Goal: Task Accomplishment & Management: Use online tool/utility

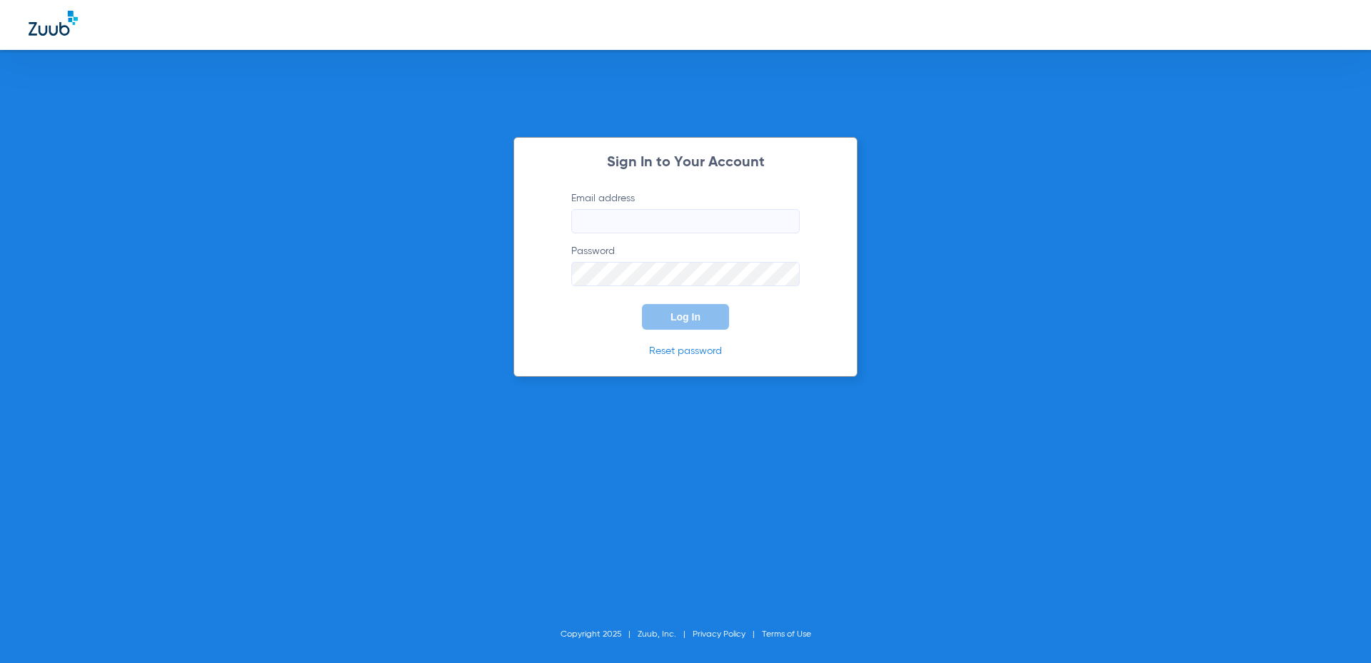
type input "[EMAIL_ADDRESS][DOMAIN_NAME]"
click at [584, 233] on input "[EMAIL_ADDRESS][DOMAIN_NAME]" at bounding box center [685, 221] width 228 height 24
click at [608, 231] on input "[EMAIL_ADDRESS][DOMAIN_NAME]" at bounding box center [685, 221] width 228 height 24
click at [609, 231] on input "[EMAIL_ADDRESS][DOMAIN_NAME]" at bounding box center [685, 221] width 228 height 24
click at [587, 316] on form "Email address [EMAIL_ADDRESS][DOMAIN_NAME] Password Log In" at bounding box center [685, 260] width 271 height 139
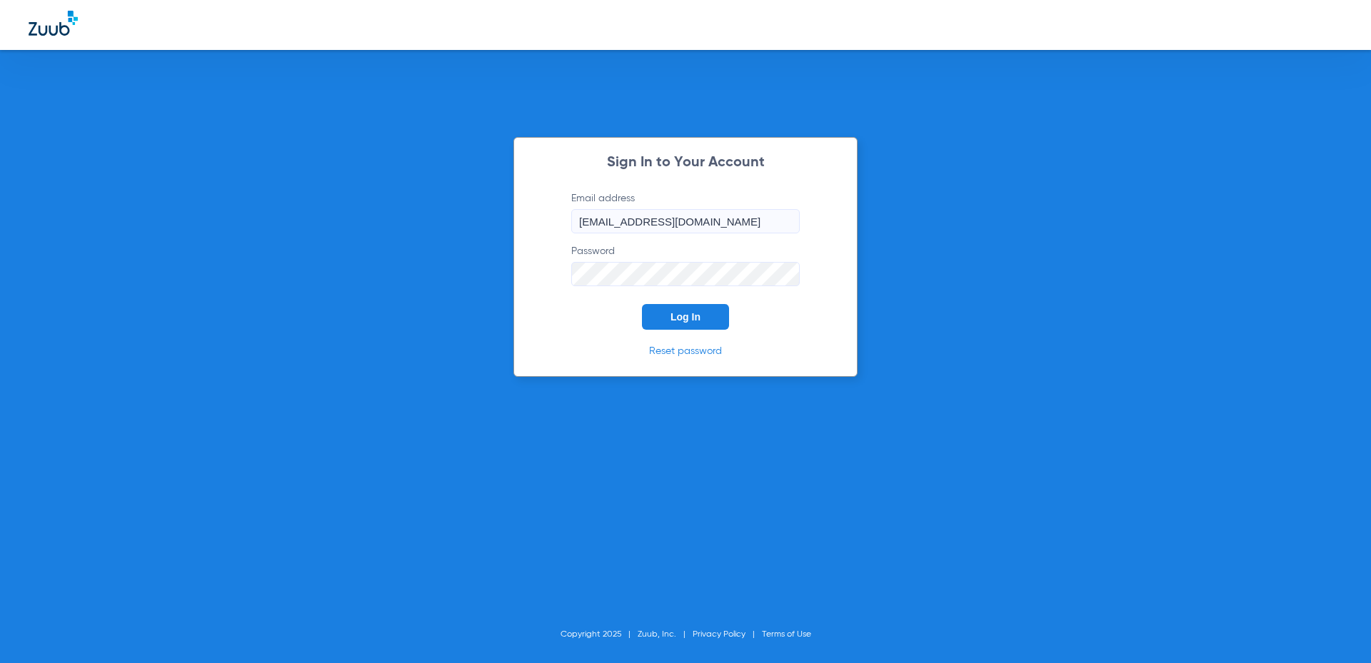
click at [653, 317] on button "Log In" at bounding box center [685, 317] width 87 height 26
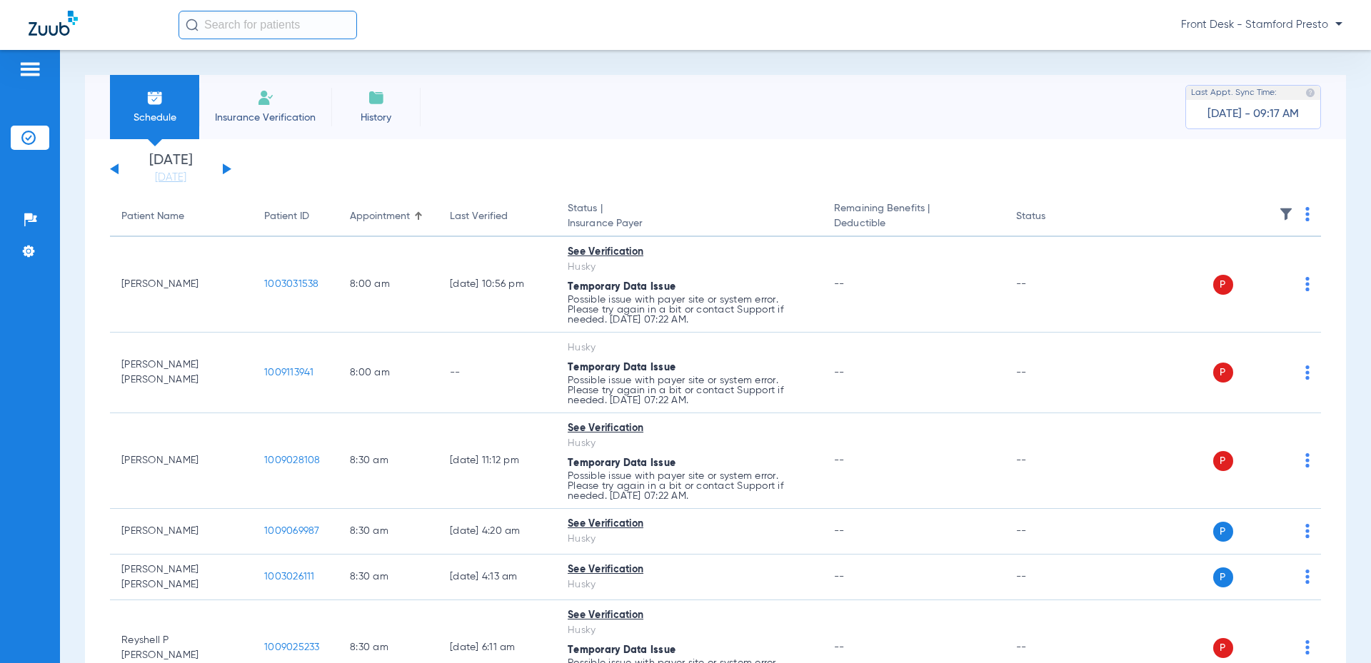
click at [228, 171] on button at bounding box center [227, 169] width 9 height 11
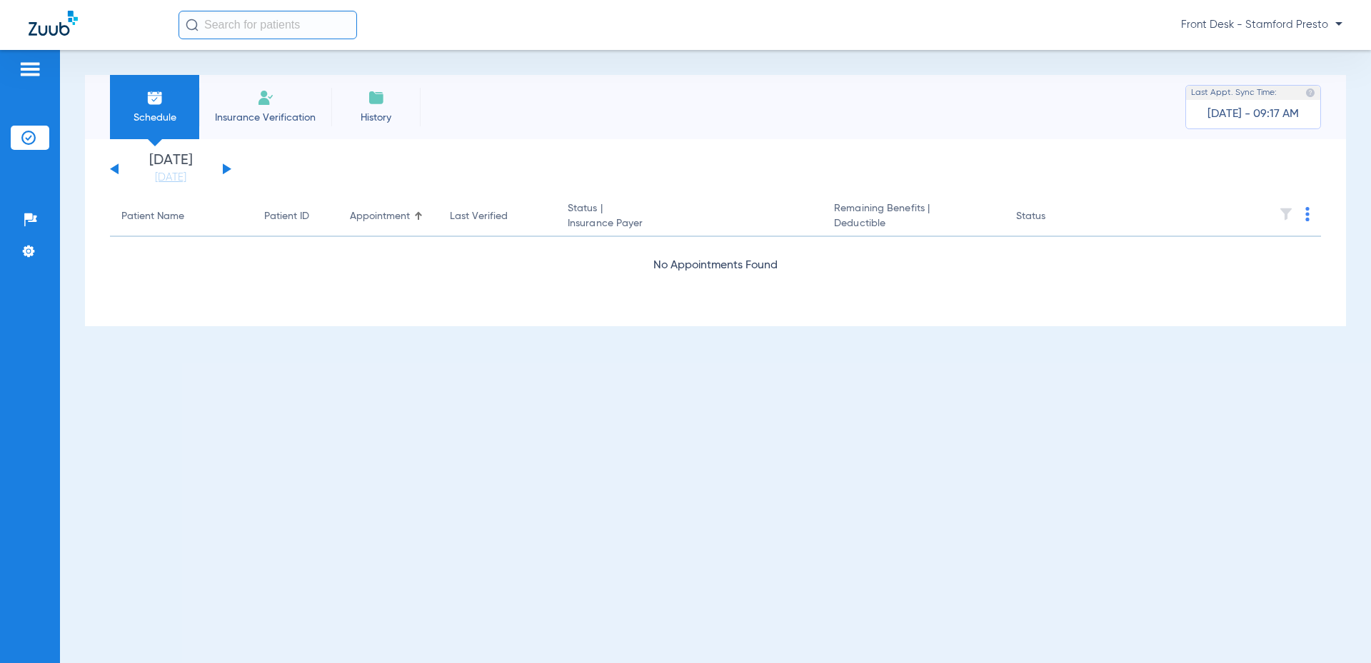
click at [228, 171] on button at bounding box center [227, 169] width 9 height 11
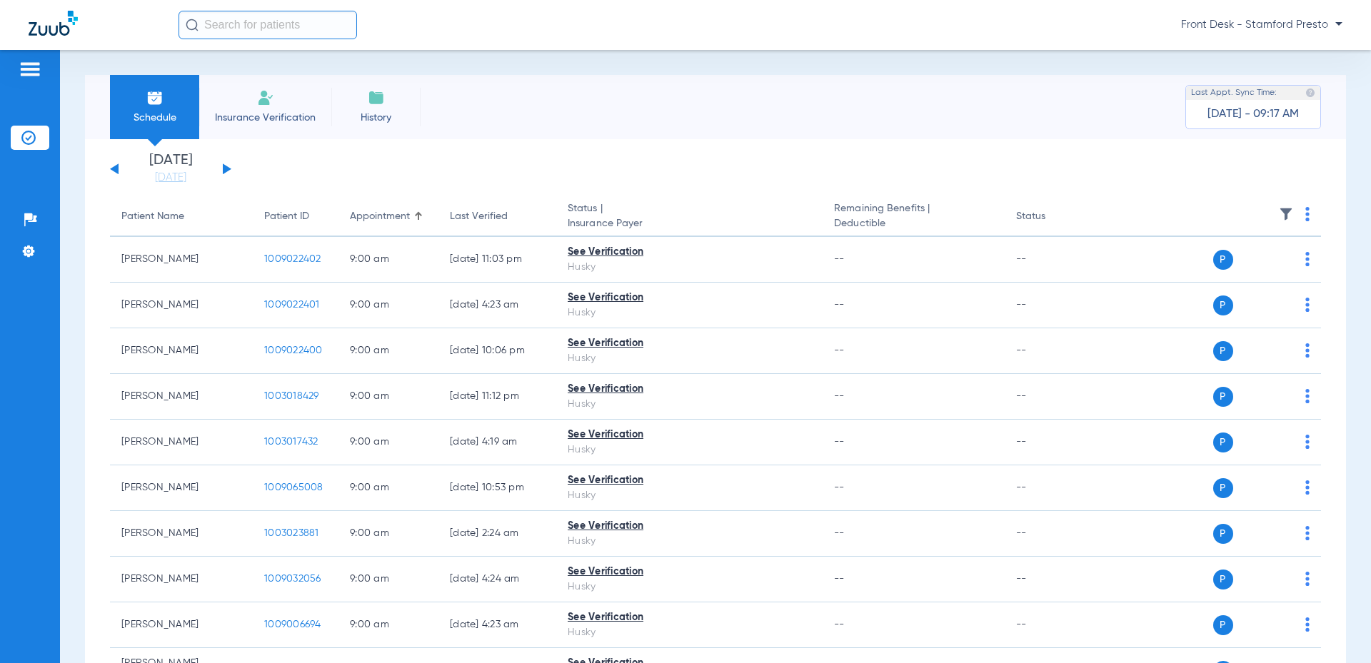
click at [228, 171] on button at bounding box center [227, 169] width 9 height 11
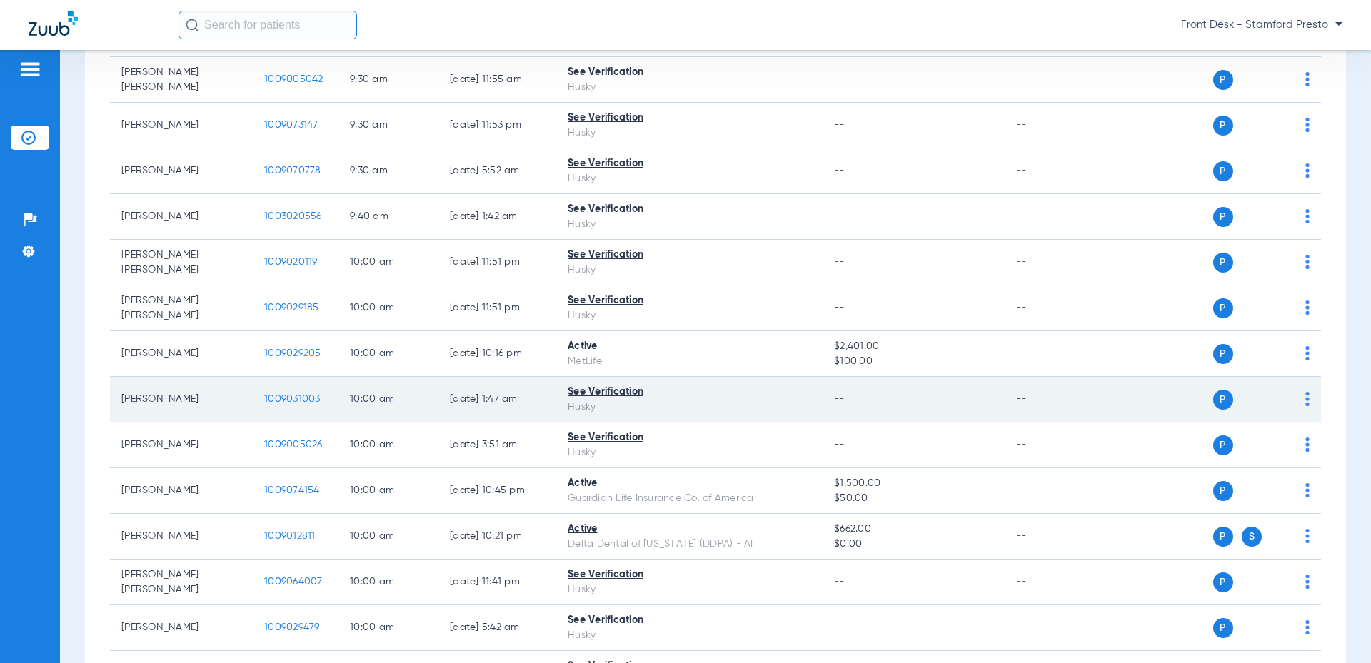
scroll to position [1000, 0]
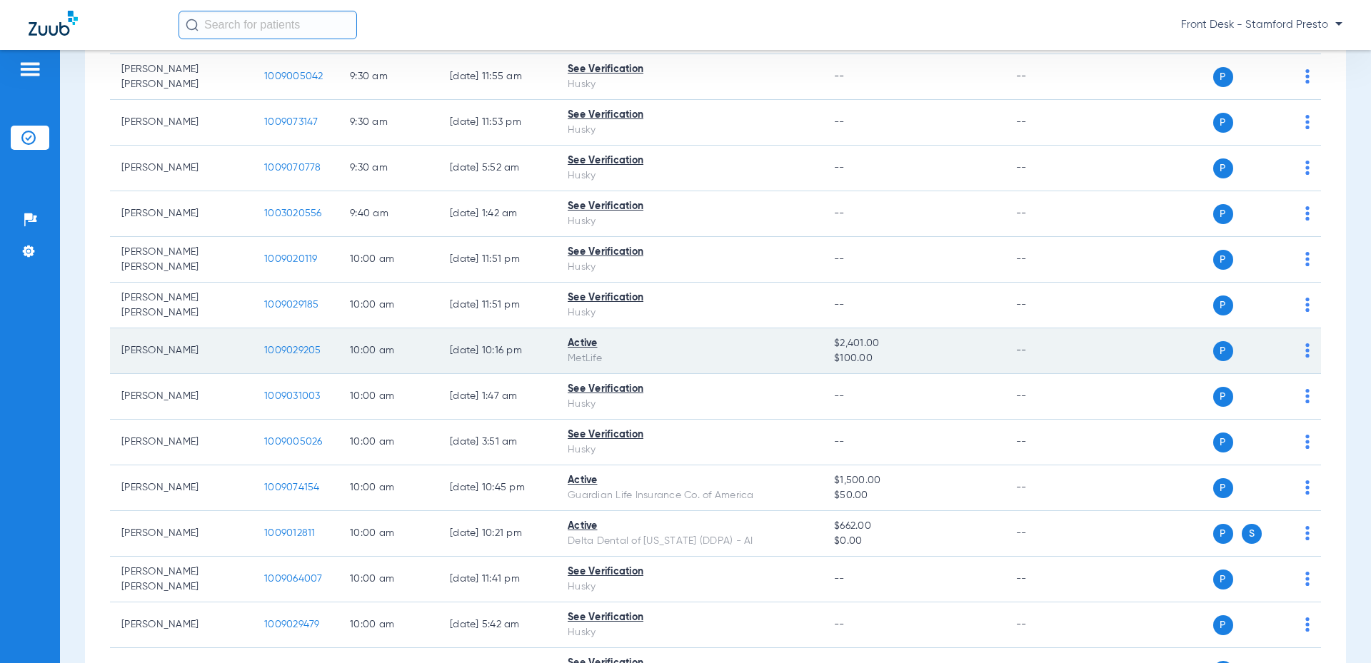
click at [303, 348] on span "1009029205" at bounding box center [292, 351] width 57 height 10
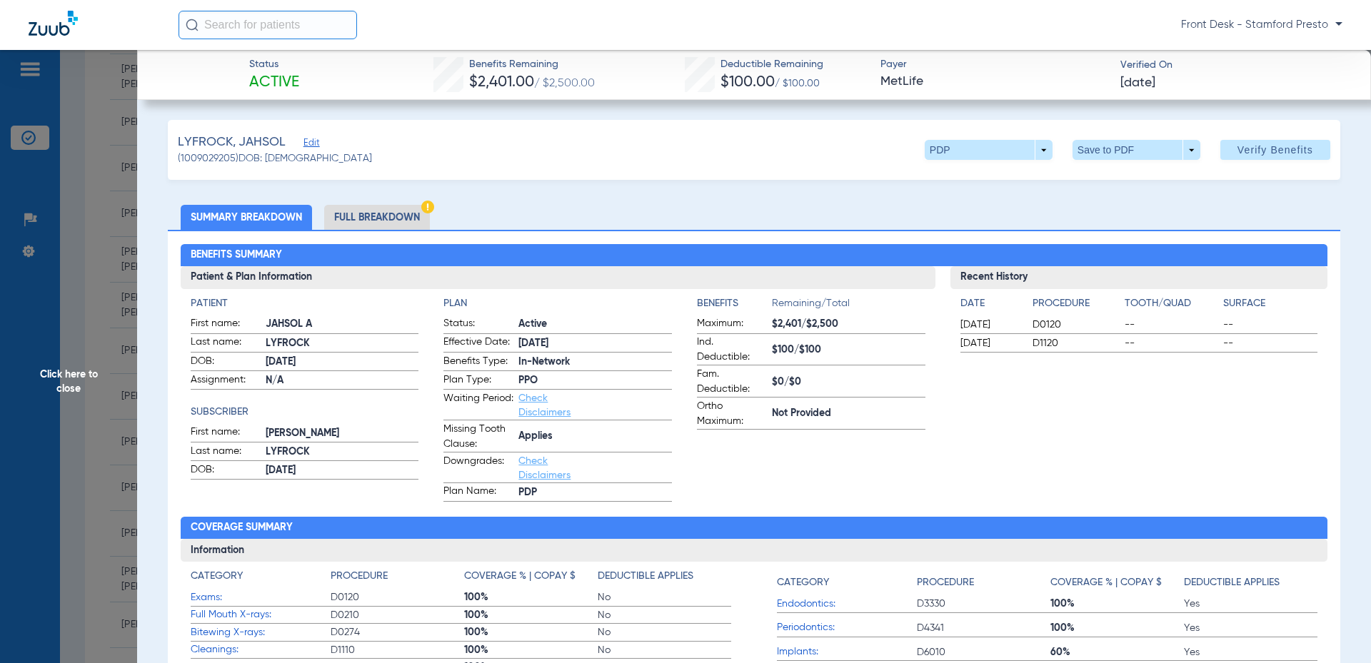
click at [333, 219] on li "Full Breakdown" at bounding box center [377, 217] width 106 height 25
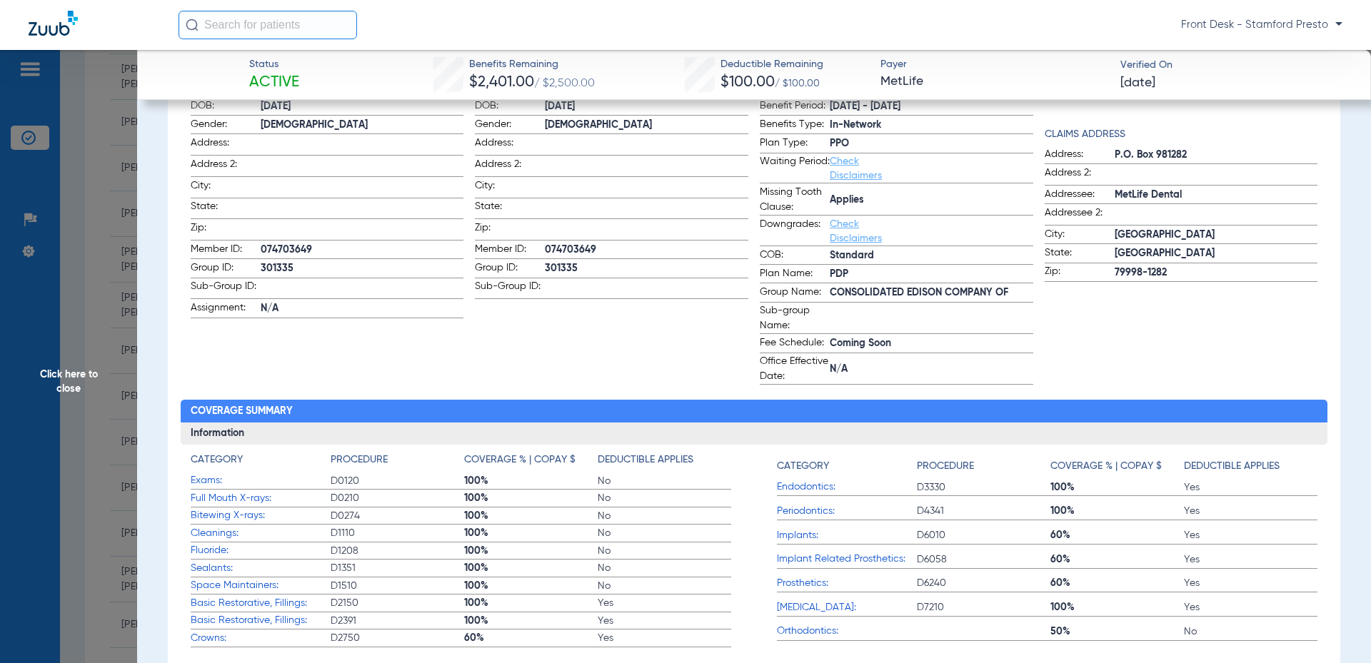
scroll to position [0, 0]
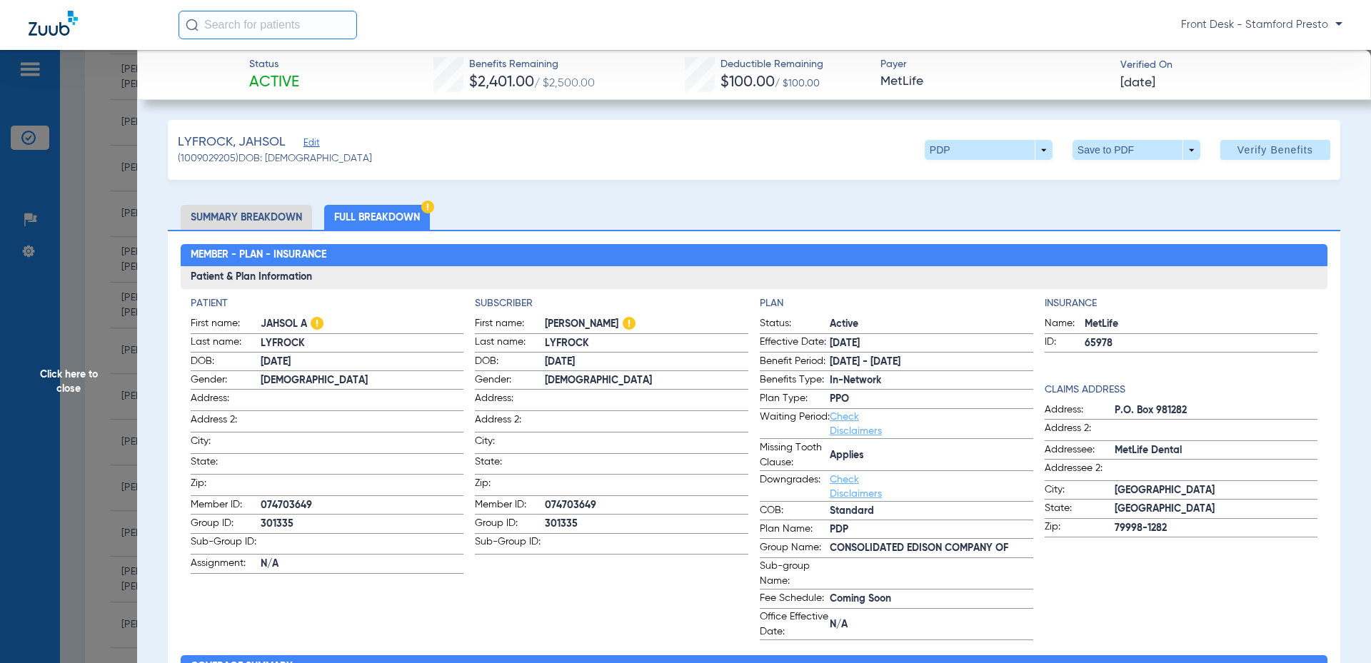
click at [283, 211] on li "Summary Breakdown" at bounding box center [246, 217] width 131 height 25
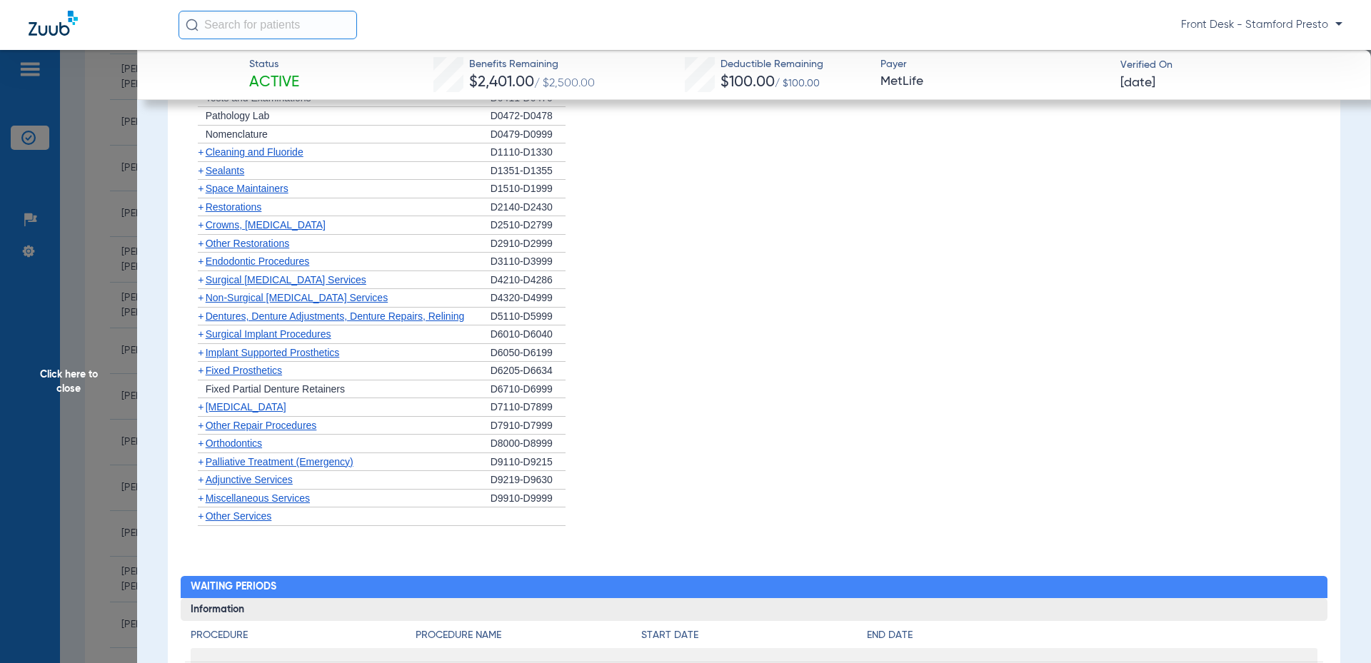
scroll to position [1496, 0]
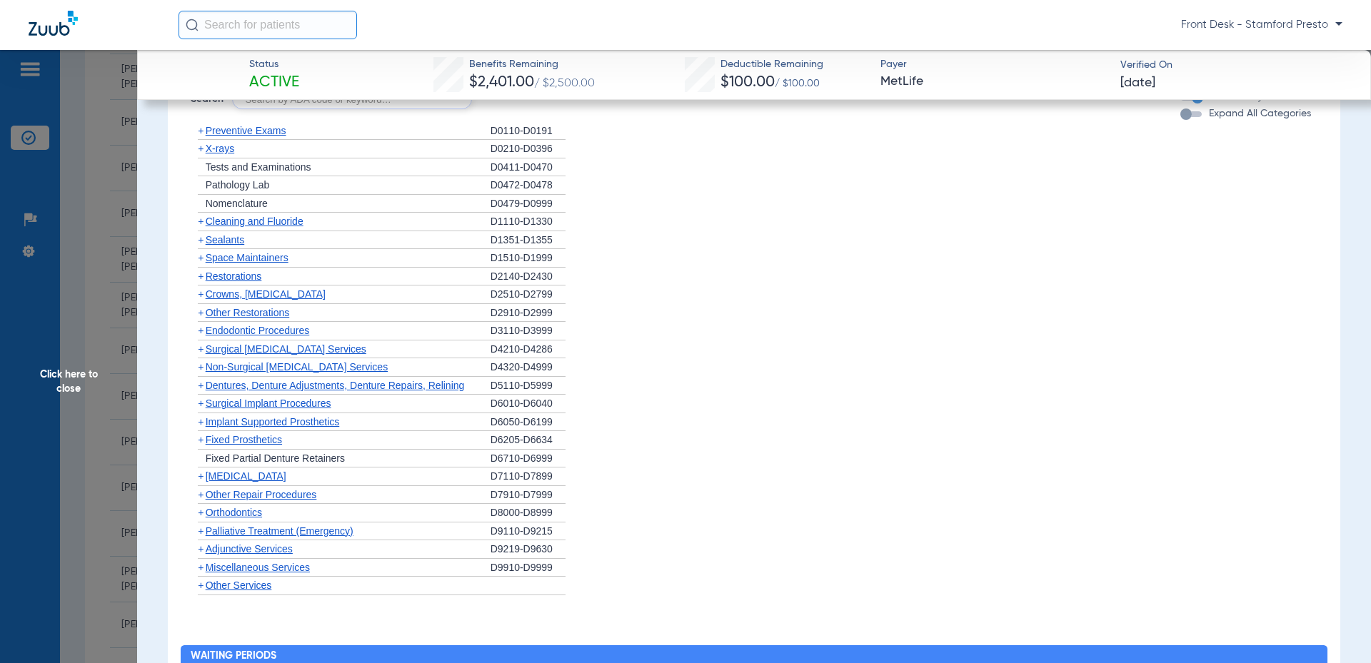
click at [223, 151] on span "X-rays" at bounding box center [220, 148] width 29 height 11
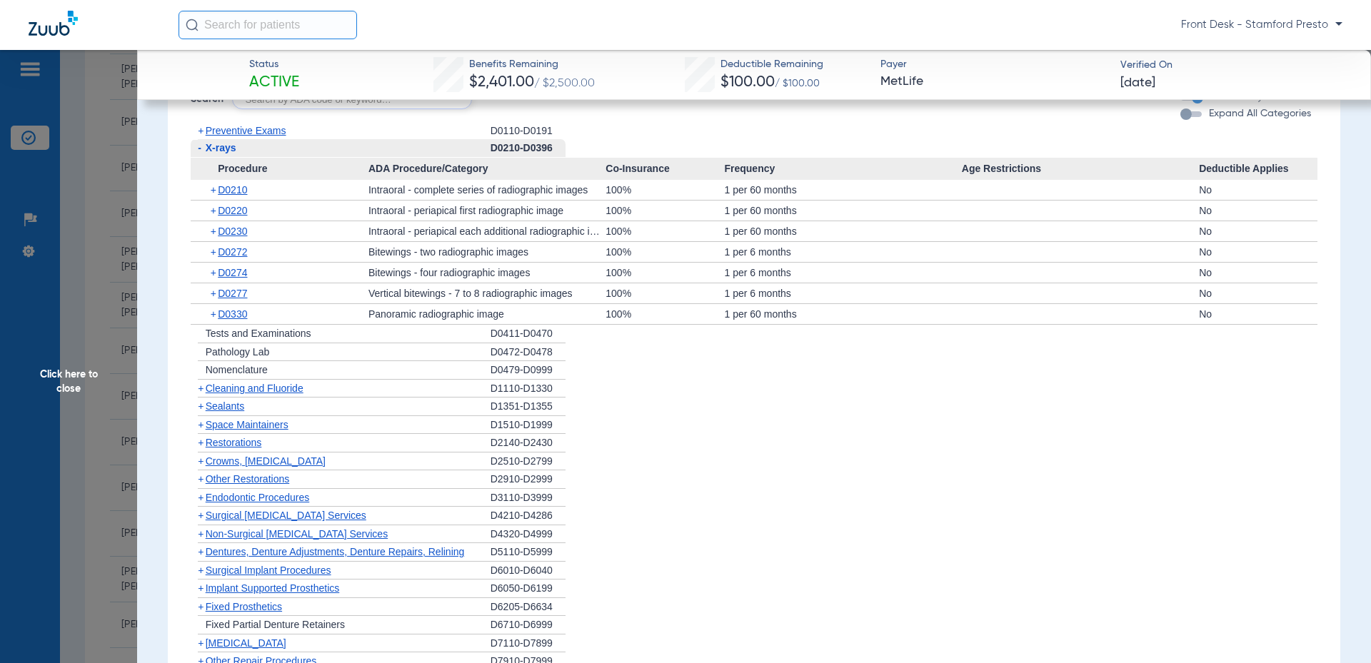
click at [223, 388] on span "Cleaning and Fluoride" at bounding box center [255, 388] width 98 height 11
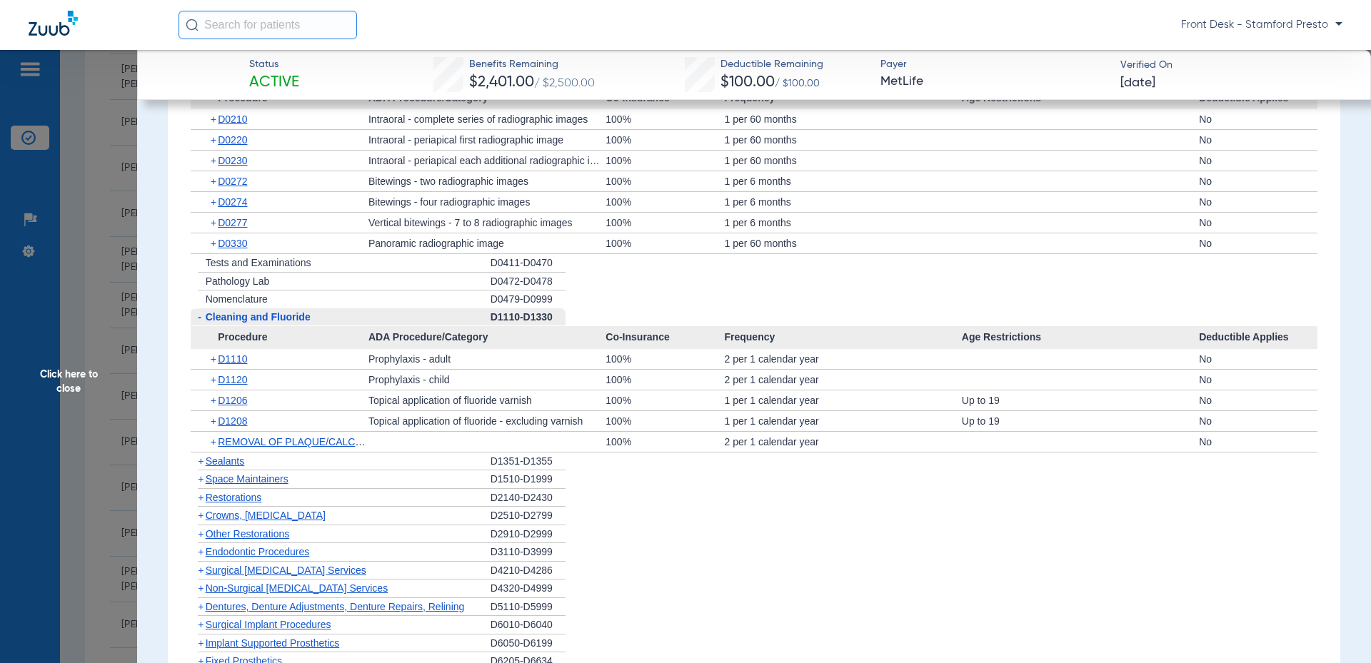
scroll to position [1568, 0]
click at [119, 114] on span "Click here to close" at bounding box center [68, 381] width 137 height 663
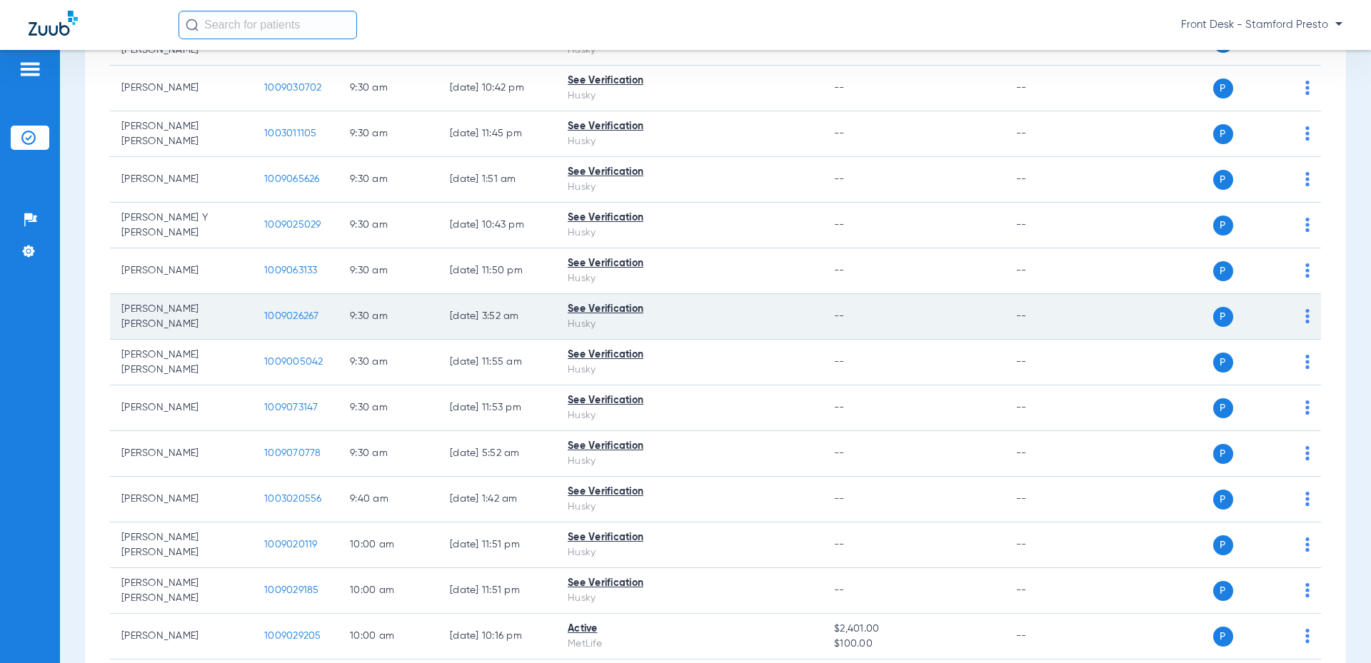
scroll to position [500, 0]
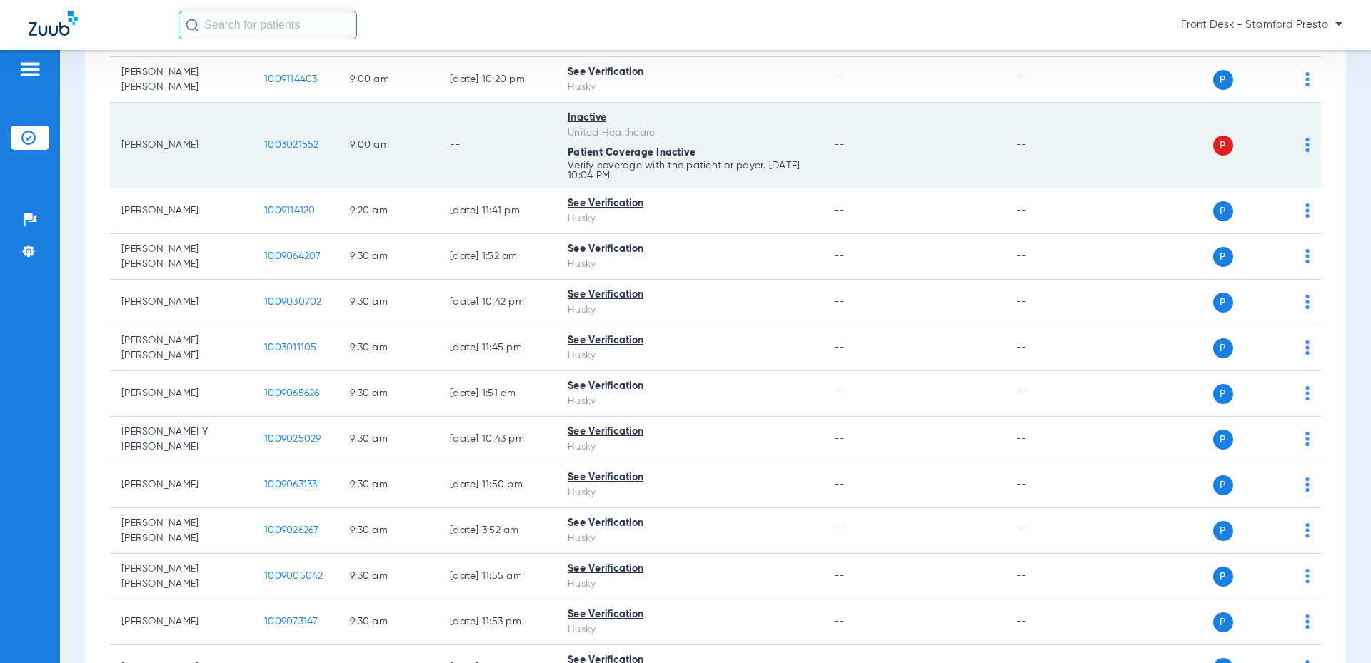
click at [152, 149] on td "[PERSON_NAME]" at bounding box center [181, 146] width 143 height 86
click at [339, 148] on td "9:00 AM" at bounding box center [388, 146] width 100 height 86
click at [308, 151] on td "1003021552" at bounding box center [296, 146] width 86 height 86
click at [300, 147] on span "1003021552" at bounding box center [291, 145] width 55 height 10
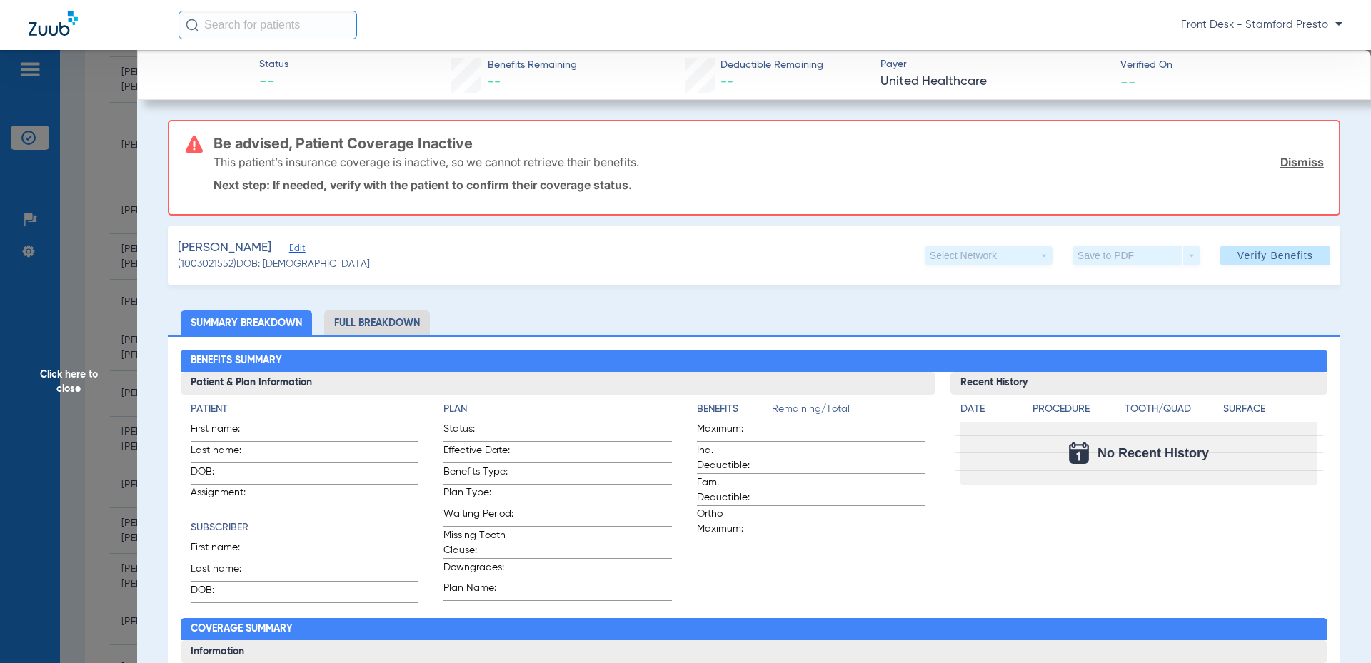
drag, startPoint x: 271, startPoint y: 160, endPoint x: 386, endPoint y: 171, distance: 115.4
click at [386, 171] on div "This patient’s insurance coverage is inactive, so we cannot retrieve their bene…" at bounding box center [768, 162] width 1110 height 37
click at [425, 178] on p "Next step: If needed, verify with the patient to confirm their coverage status." at bounding box center [768, 185] width 1110 height 14
click at [68, 219] on span "Click here to close" at bounding box center [68, 381] width 137 height 663
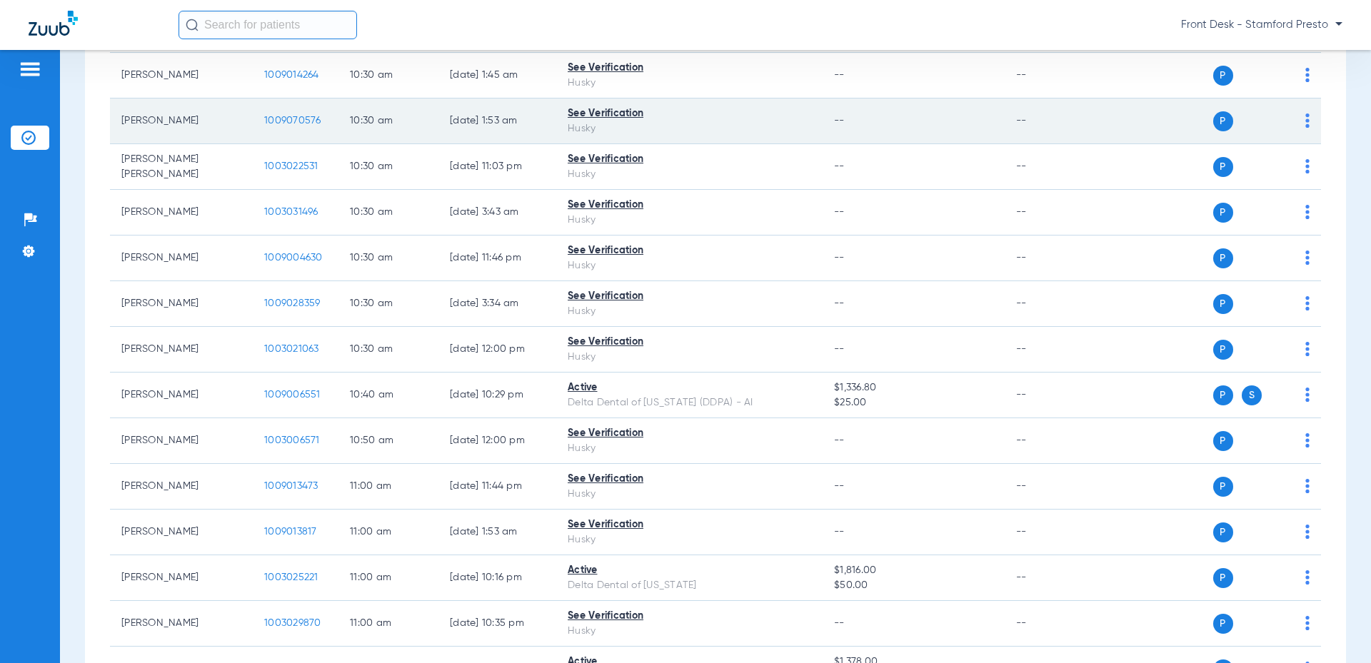
scroll to position [1642, 0]
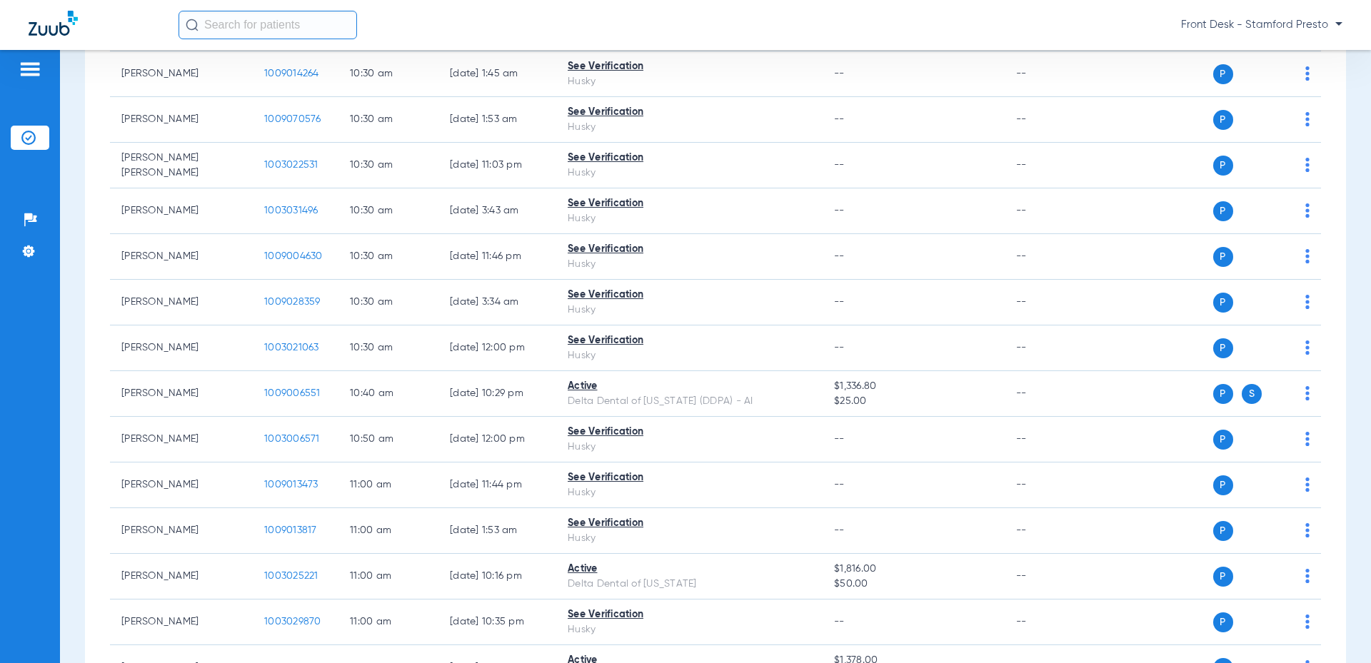
drag, startPoint x: 486, startPoint y: 26, endPoint x: 474, endPoint y: 24, distance: 12.2
click at [486, 25] on div "Front Desk - Stamford Presto" at bounding box center [760, 25] width 1164 height 29
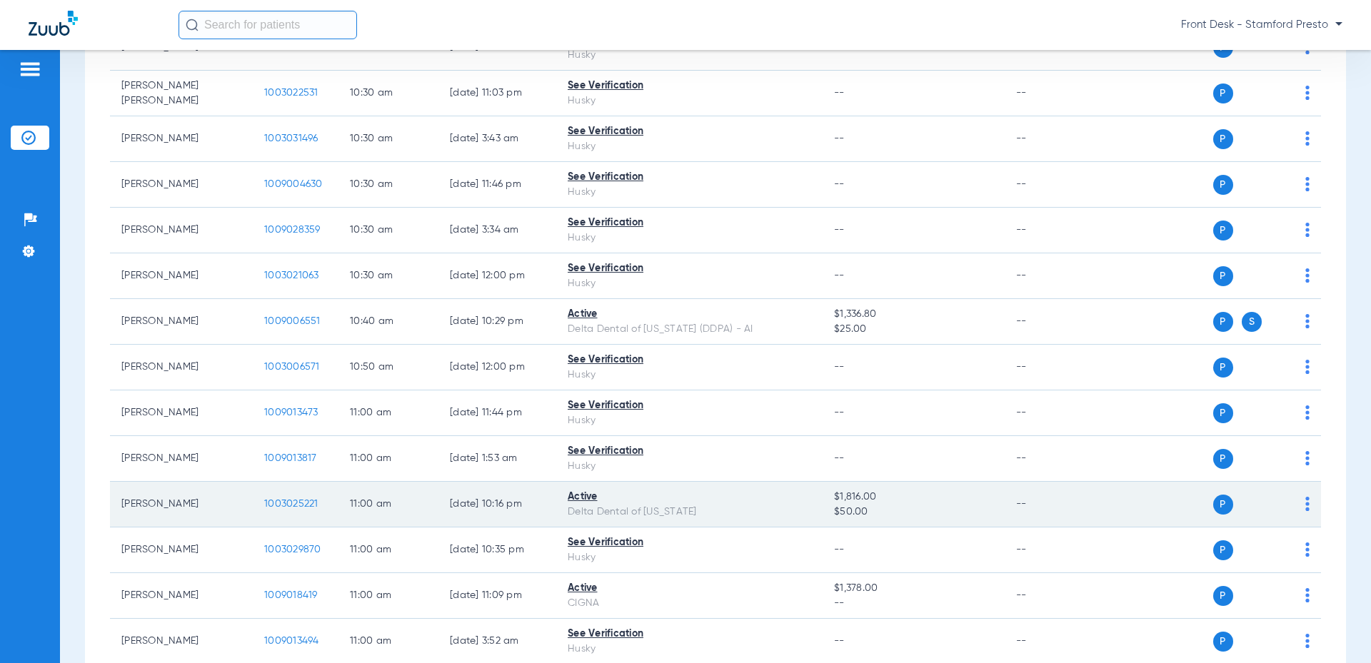
scroll to position [1724, 0]
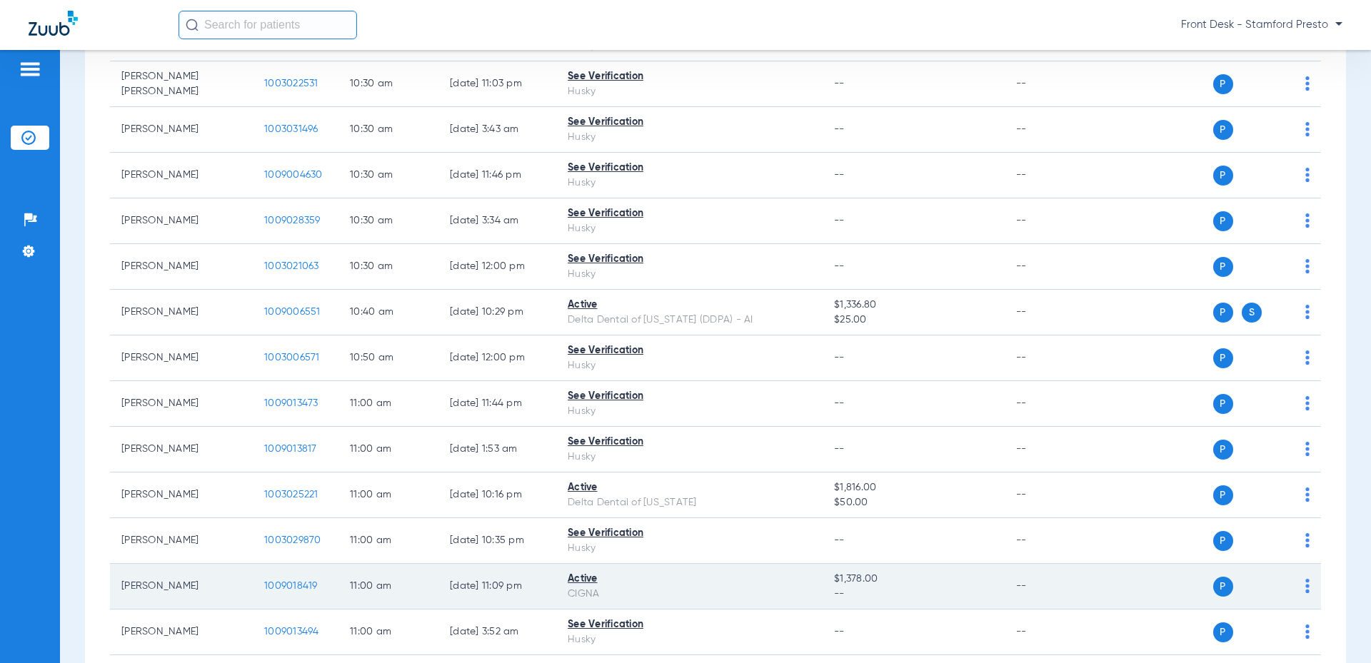
click at [288, 593] on td "1009018419" at bounding box center [296, 587] width 86 height 46
click at [294, 584] on span "1009018419" at bounding box center [291, 586] width 54 height 10
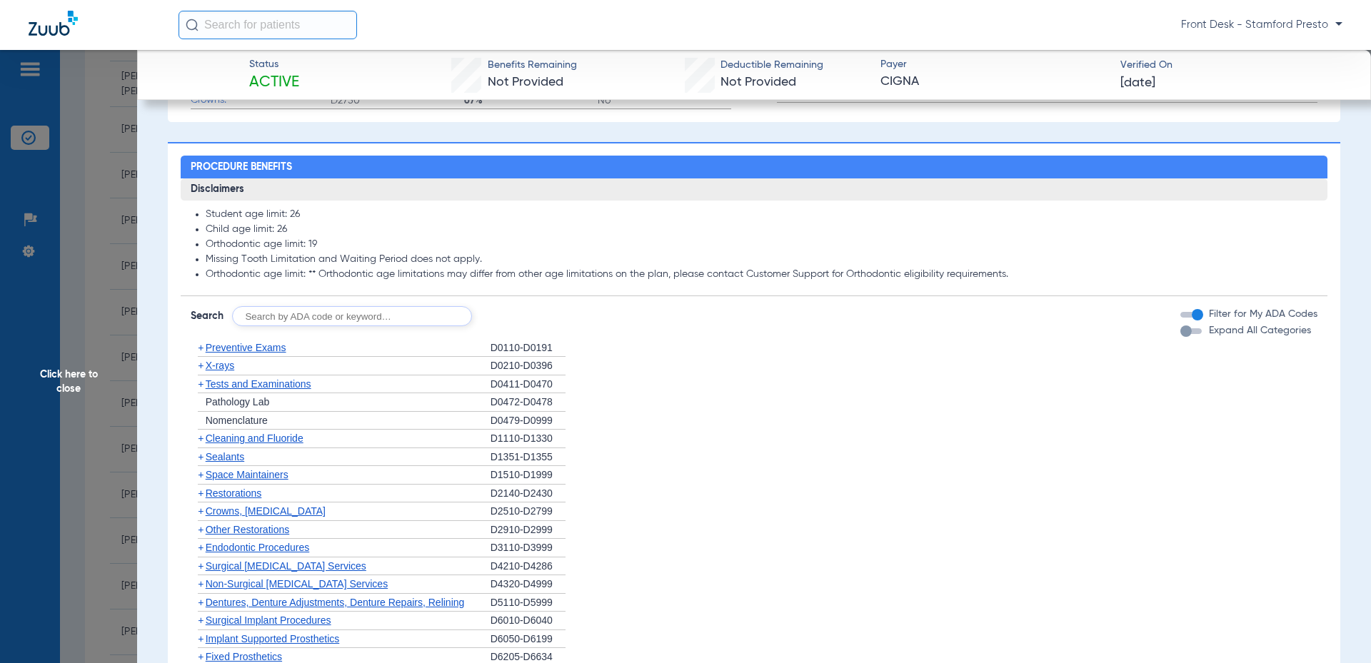
scroll to position [714, 0]
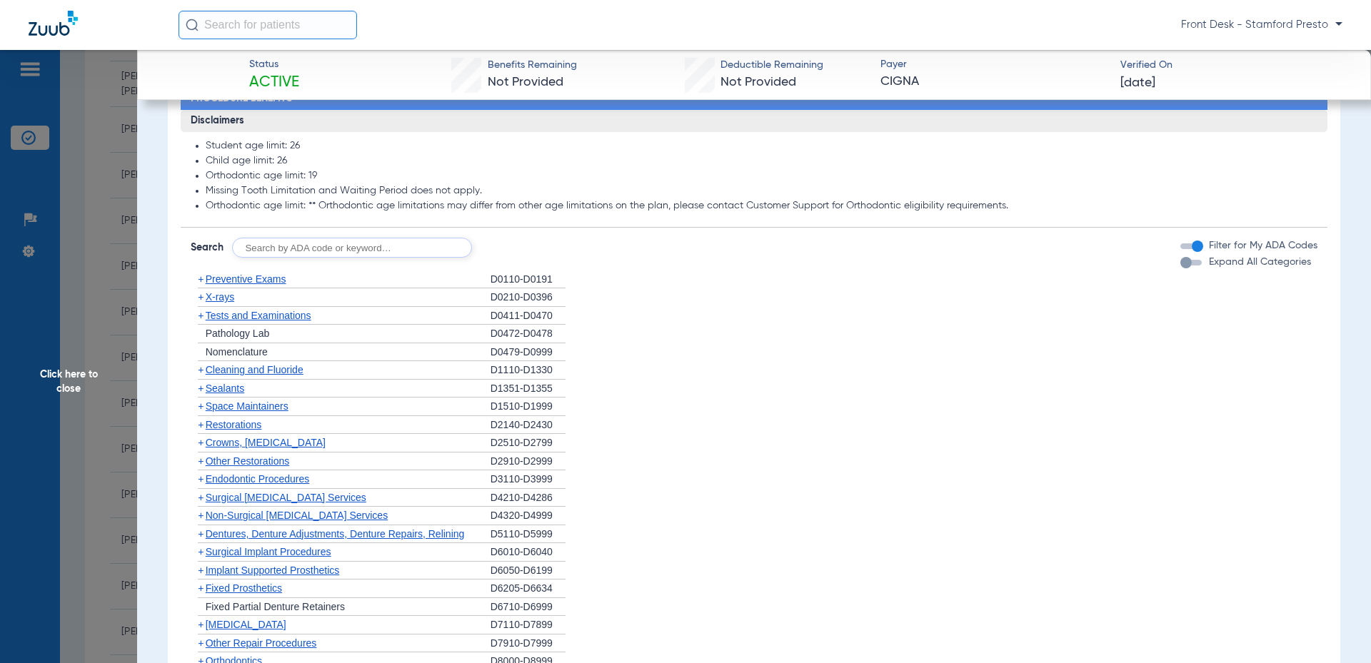
click at [221, 303] on span "X-rays" at bounding box center [220, 296] width 29 height 11
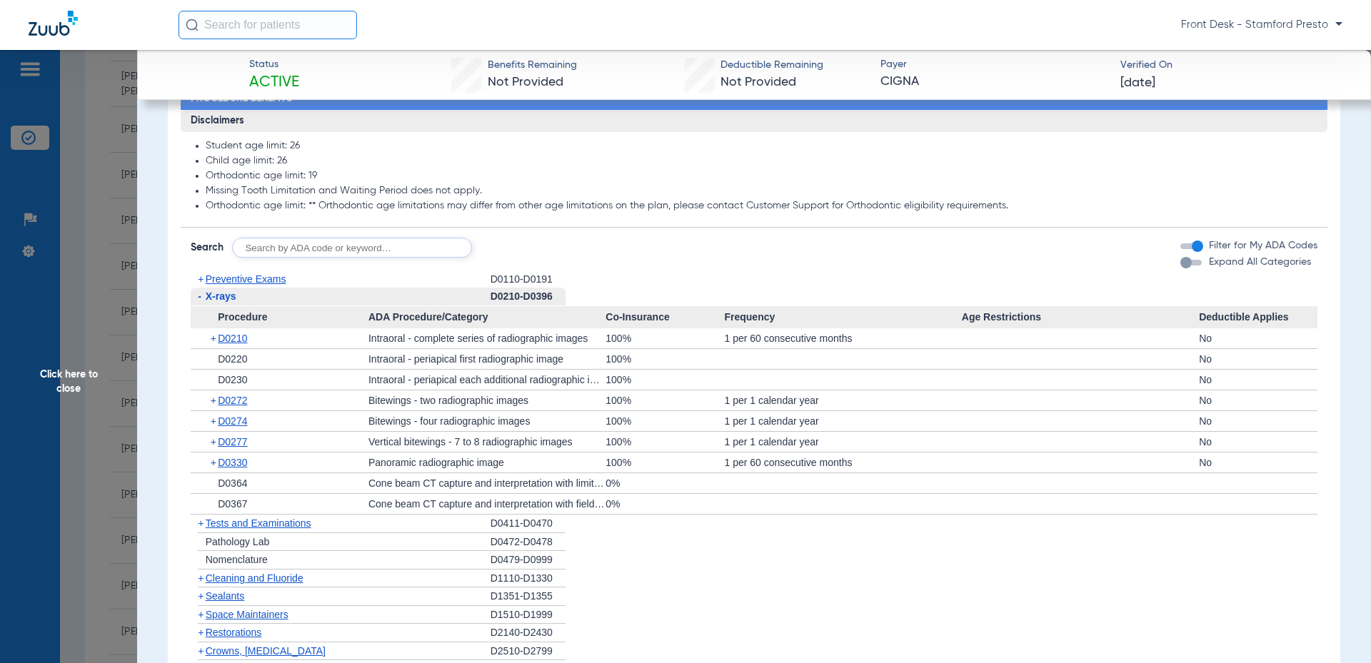
scroll to position [857, 0]
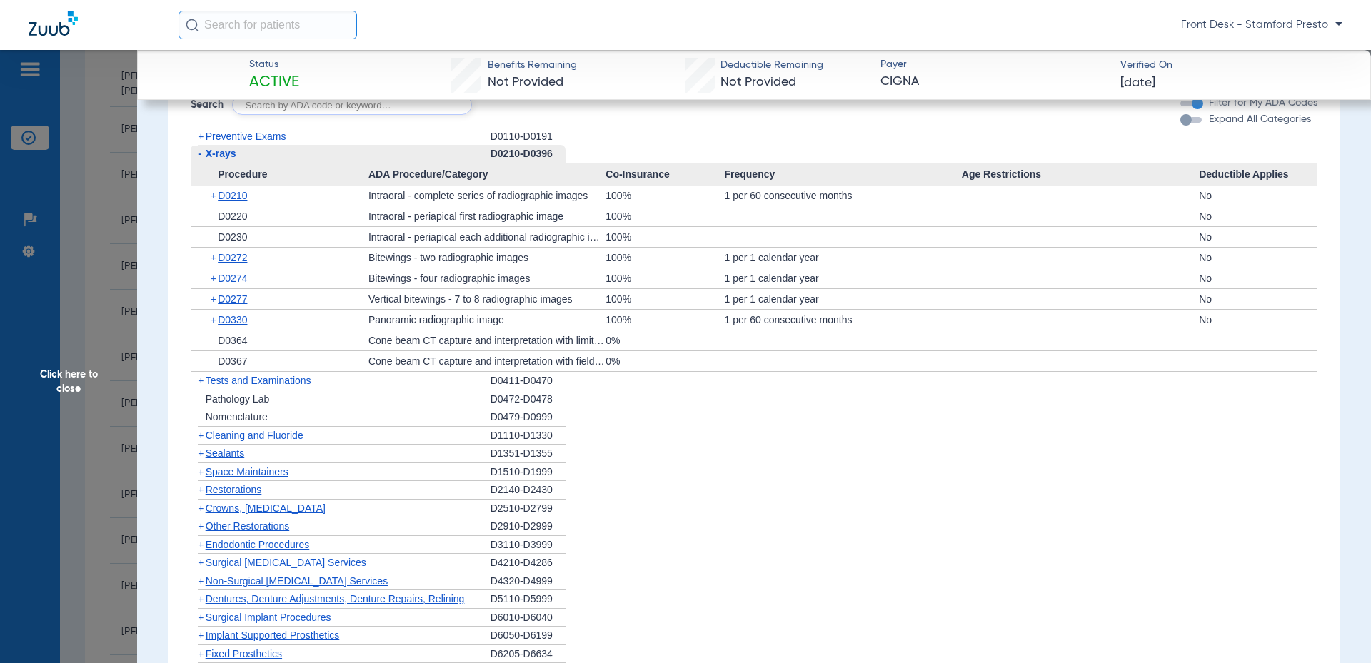
click at [233, 441] on span "Cleaning and Fluoride" at bounding box center [255, 435] width 98 height 11
